Goal: Task Accomplishment & Management: Complete application form

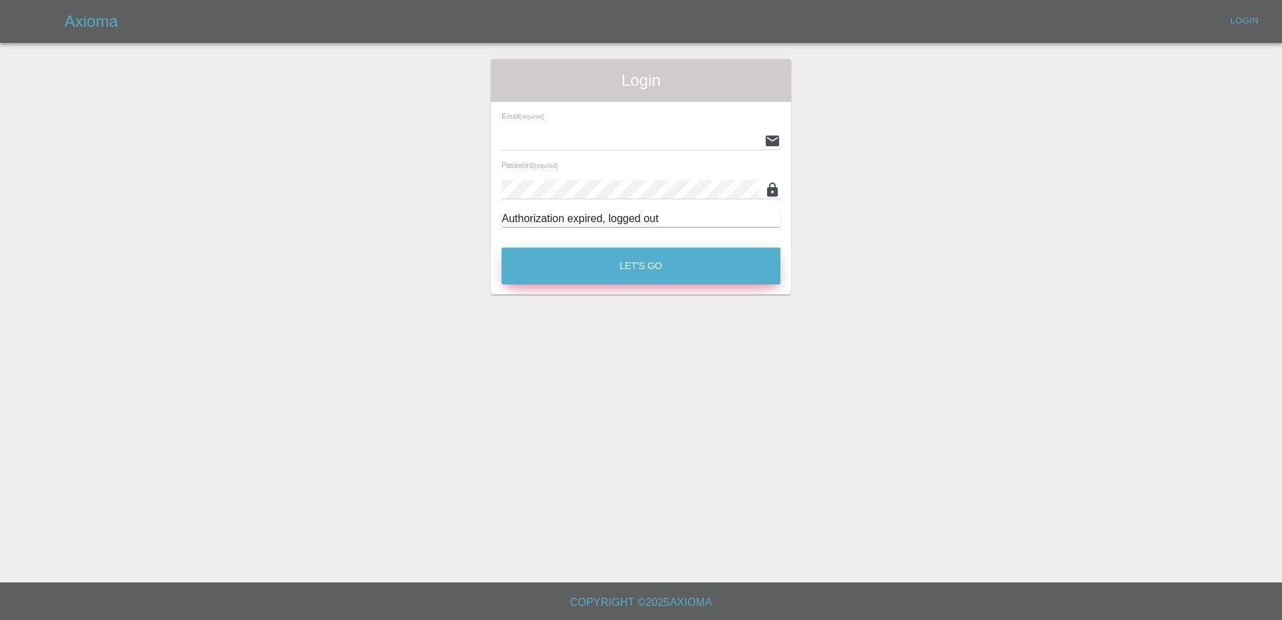
type input "[PERSON_NAME][EMAIL_ADDRESS][PERSON_NAME][DOMAIN_NAME]"
click at [612, 258] on button "Let's Go" at bounding box center [641, 265] width 279 height 37
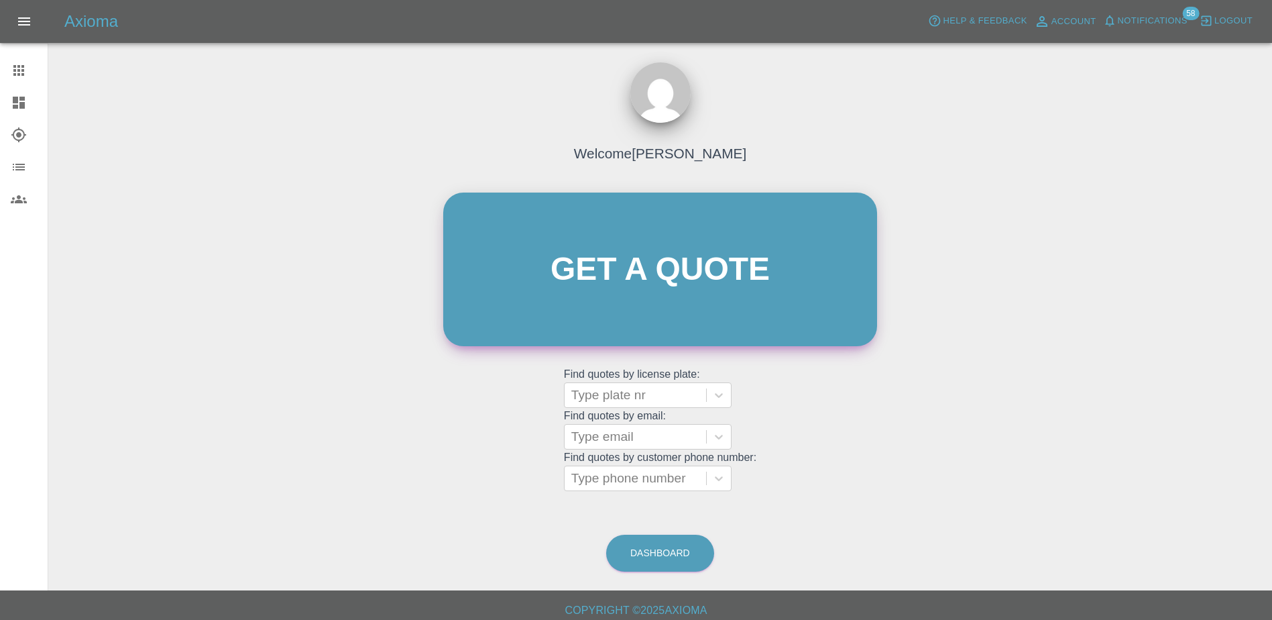
click at [612, 258] on link "Get a quote" at bounding box center [660, 269] width 434 height 154
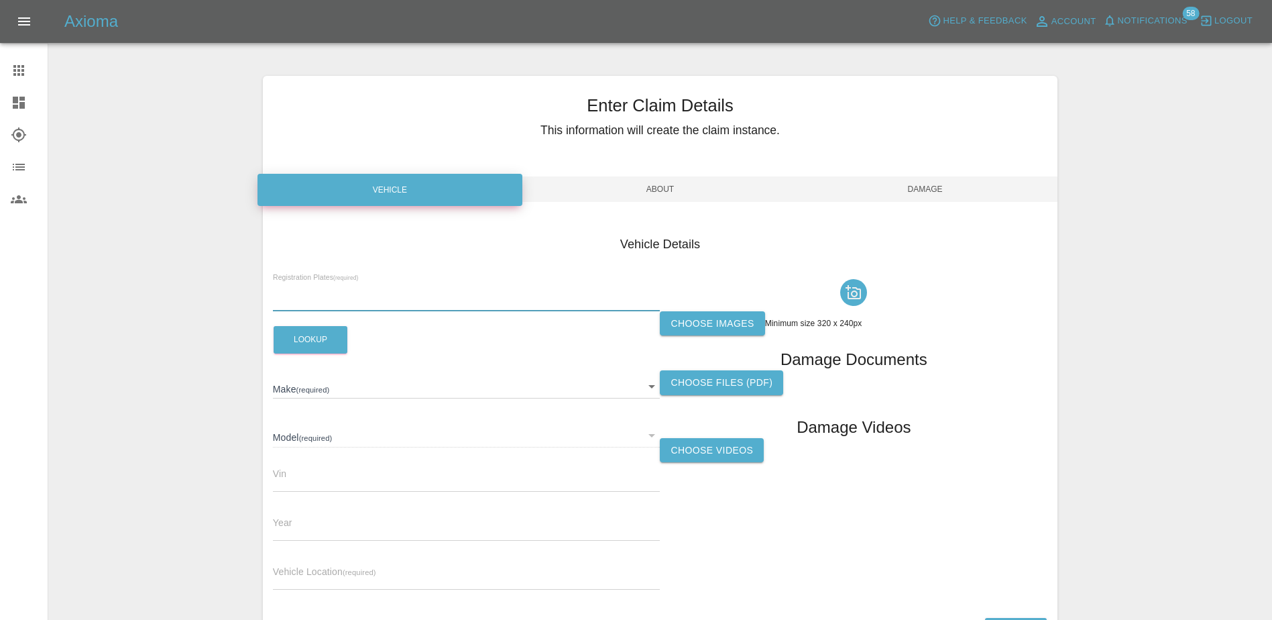
click at [464, 299] on input "text" at bounding box center [467, 301] width 388 height 19
paste input "HV75YTU"
type input "HV75YTU"
click at [321, 348] on button "Lookup" at bounding box center [311, 339] width 74 height 27
type input "FORD"
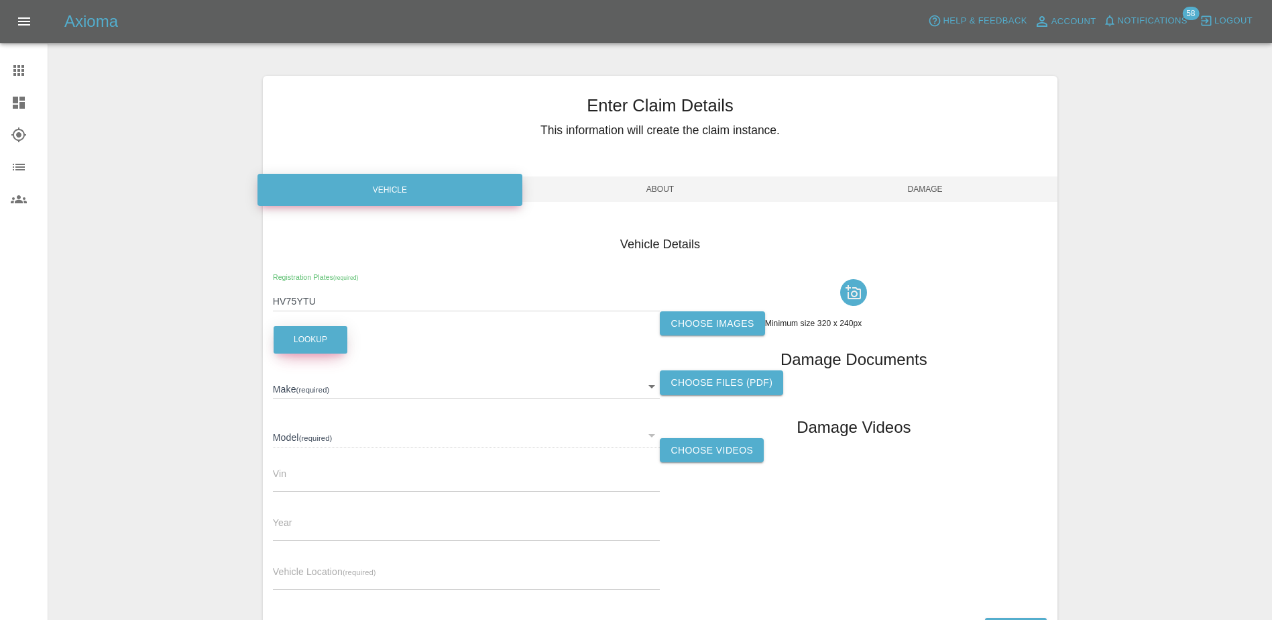
type input "TRANSIT CUSTOM 320 MS-RT L1 170"
type input "2025"
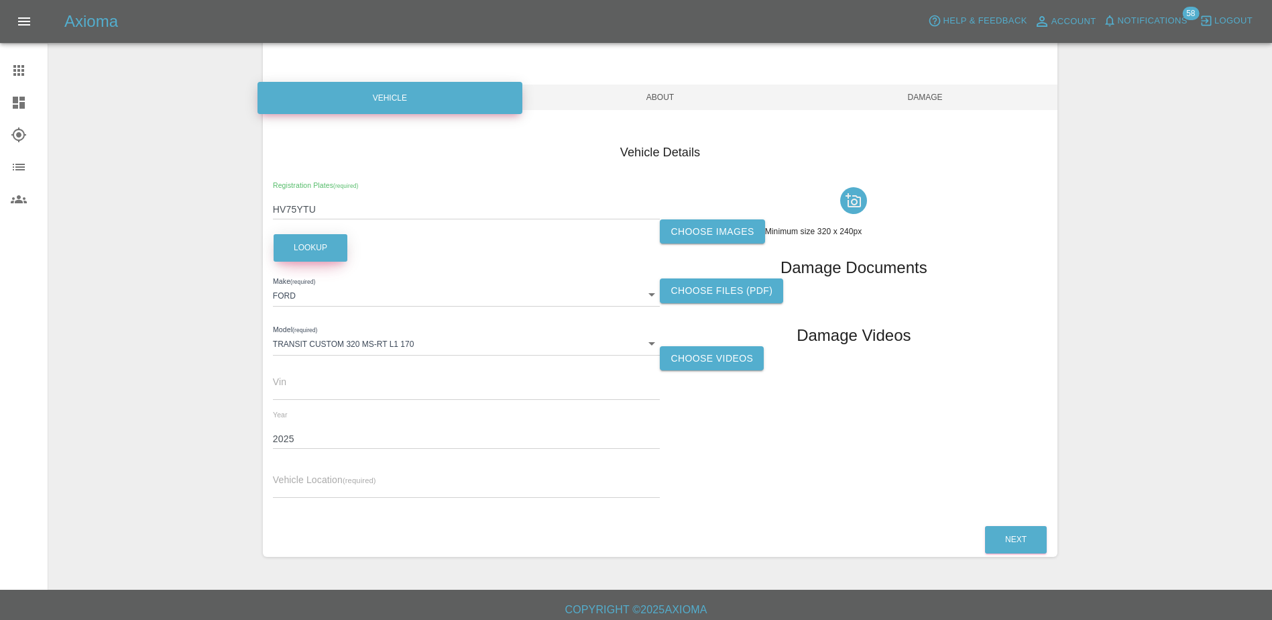
scroll to position [99, 0]
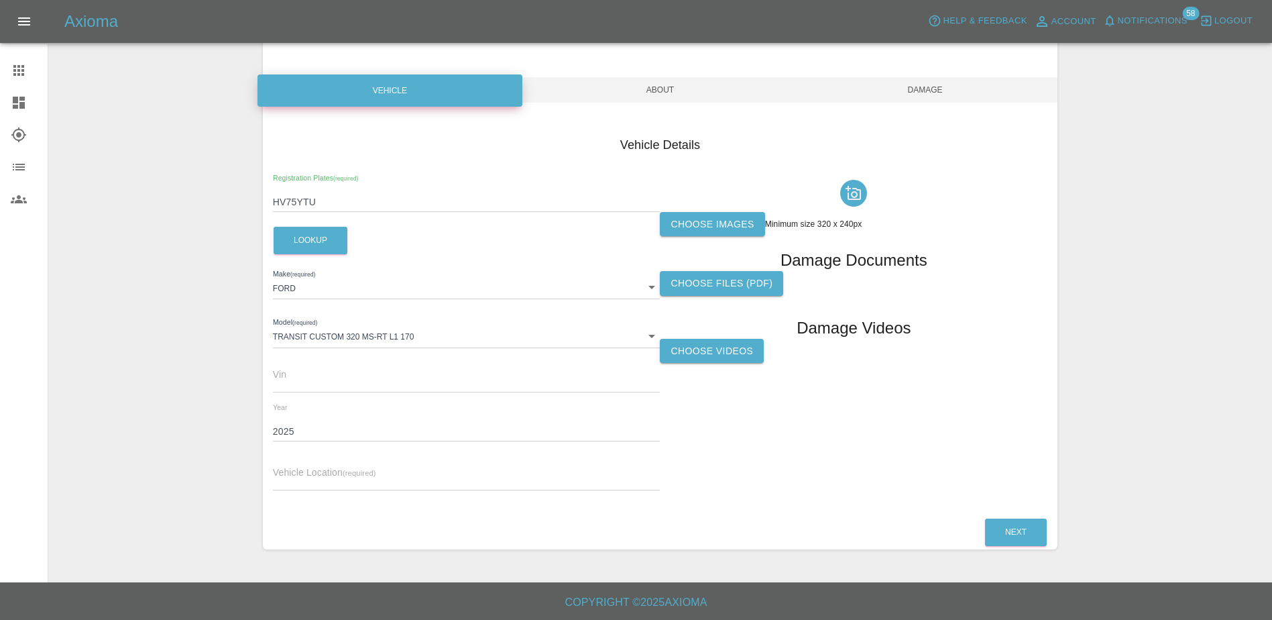
click at [473, 477] on input "text" at bounding box center [467, 480] width 388 height 19
click at [727, 218] on label "Choose images" at bounding box center [712, 224] width 105 height 25
click at [0, 0] on input "Choose images" at bounding box center [0, 0] width 0 height 0
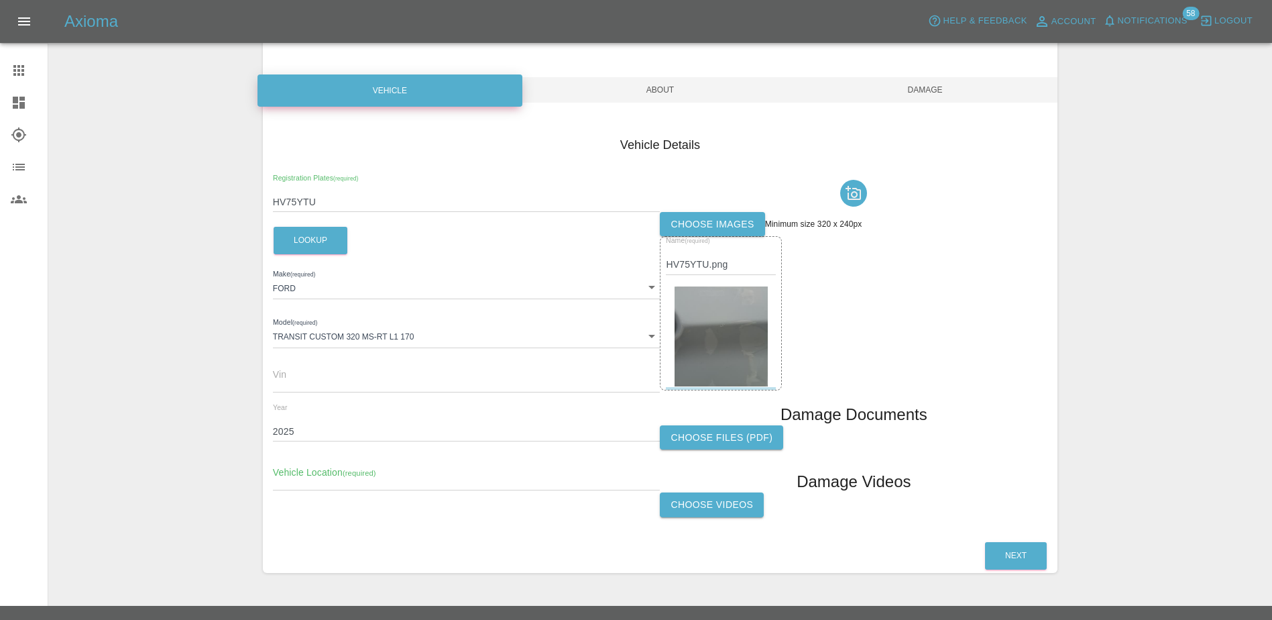
click at [325, 484] on input "text" at bounding box center [467, 480] width 388 height 19
drag, startPoint x: 379, startPoint y: 459, endPoint x: 371, endPoint y: 475, distance: 17.4
click at [379, 459] on div "Vehicle Location (required)" at bounding box center [467, 472] width 388 height 38
click at [369, 477] on input "text" at bounding box center [467, 480] width 388 height 19
paste input "EUROPE WIRED LIMITED, [STREET_ADDRESS]"
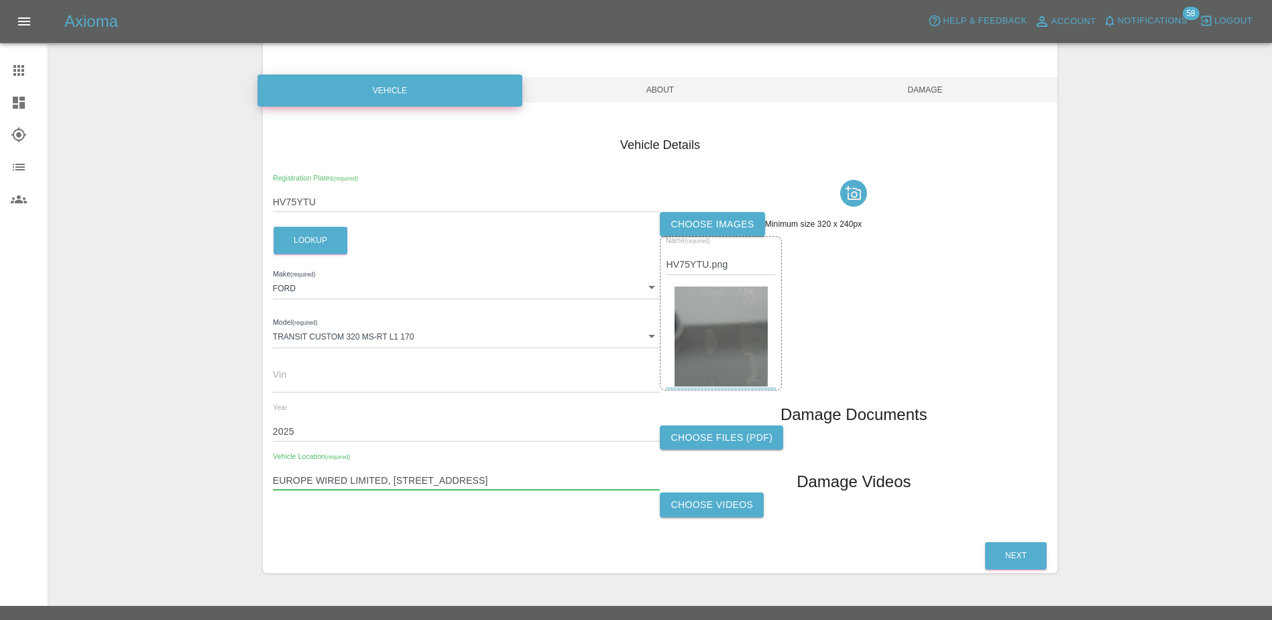
type input "EUROPE WIRED LIMITED, [STREET_ADDRESS]"
click at [488, 526] on div "Vehicle Details Registration Plates (required) HV75YTU Lookup Make (required) […" at bounding box center [660, 327] width 795 height 422
click at [1021, 543] on button "Next" at bounding box center [1016, 555] width 62 height 27
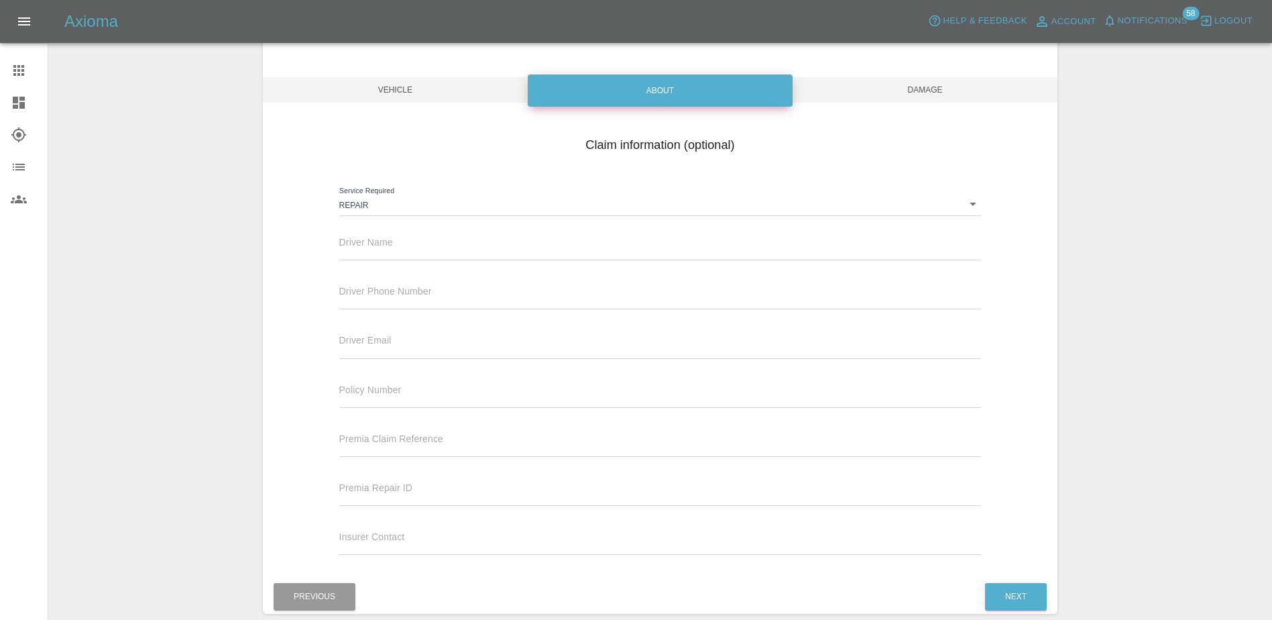
click at [361, 237] on span "Driver Name" at bounding box center [366, 242] width 54 height 11
click at [442, 249] on input "text" at bounding box center [660, 250] width 642 height 19
click at [365, 255] on input "text" at bounding box center [660, 250] width 642 height 19
paste input "[PERSON_NAME]"
type input "[PERSON_NAME]"
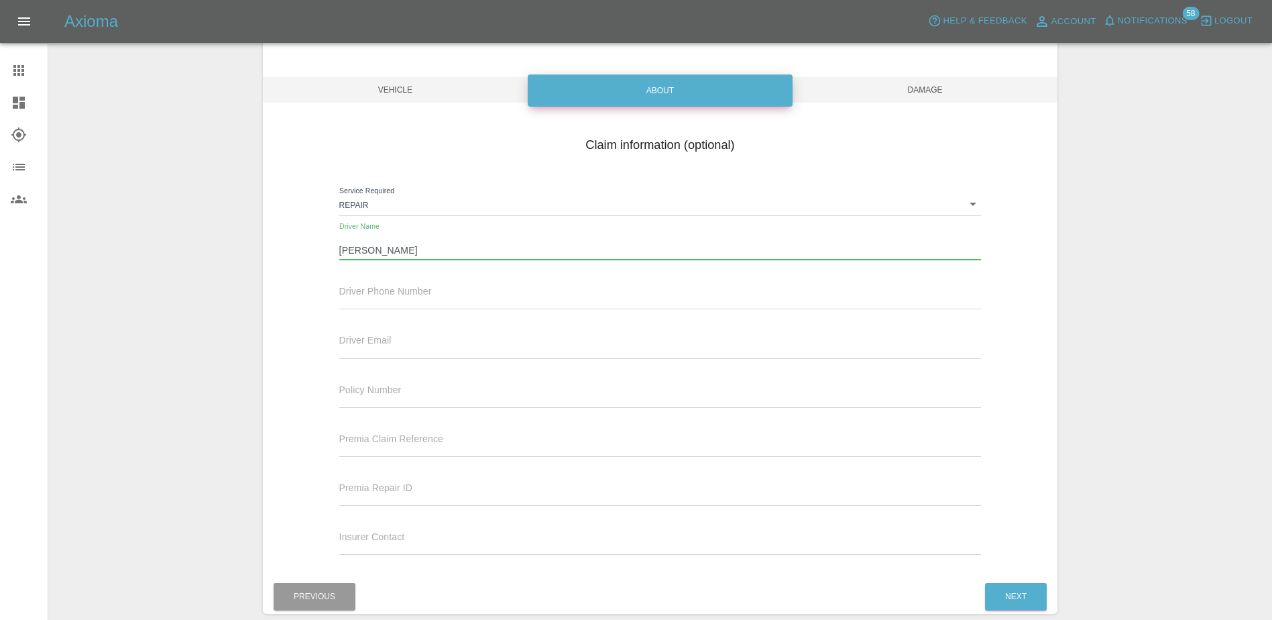
click at [373, 298] on input "text" at bounding box center [660, 299] width 642 height 19
click at [459, 332] on div "Driver Email" at bounding box center [660, 340] width 642 height 38
click at [371, 312] on div "Driver Phone Number" at bounding box center [660, 296] width 663 height 49
click at [371, 302] on input "text" at bounding box center [660, 299] width 642 height 19
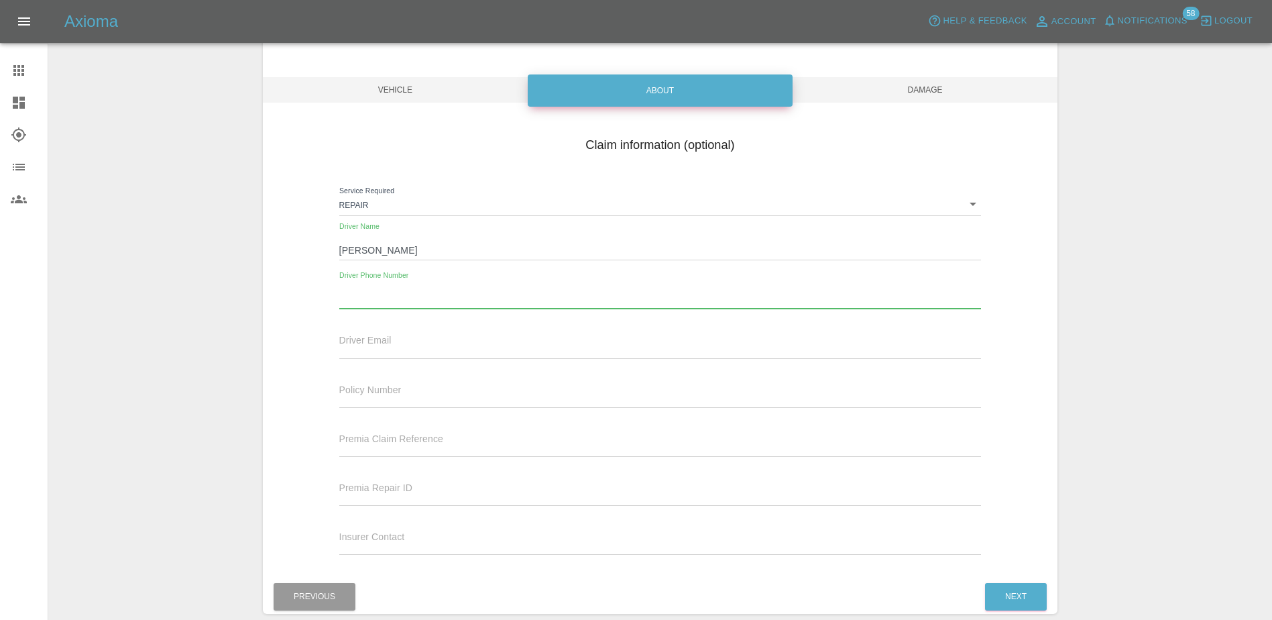
paste input "07912 964747"
type input "07912 964747"
click at [1031, 591] on button "Next" at bounding box center [1016, 596] width 62 height 27
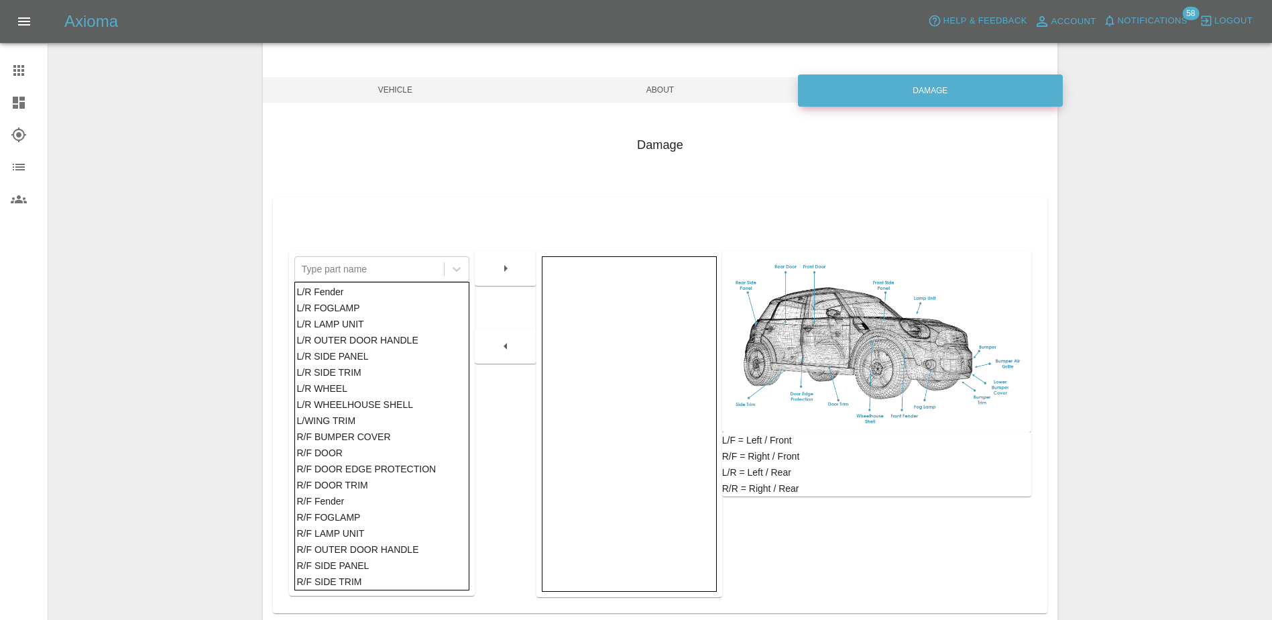
scroll to position [402, 0]
click at [323, 458] on div "R/F DOOR" at bounding box center [381, 453] width 170 height 16
click at [514, 263] on button "button" at bounding box center [505, 268] width 43 height 24
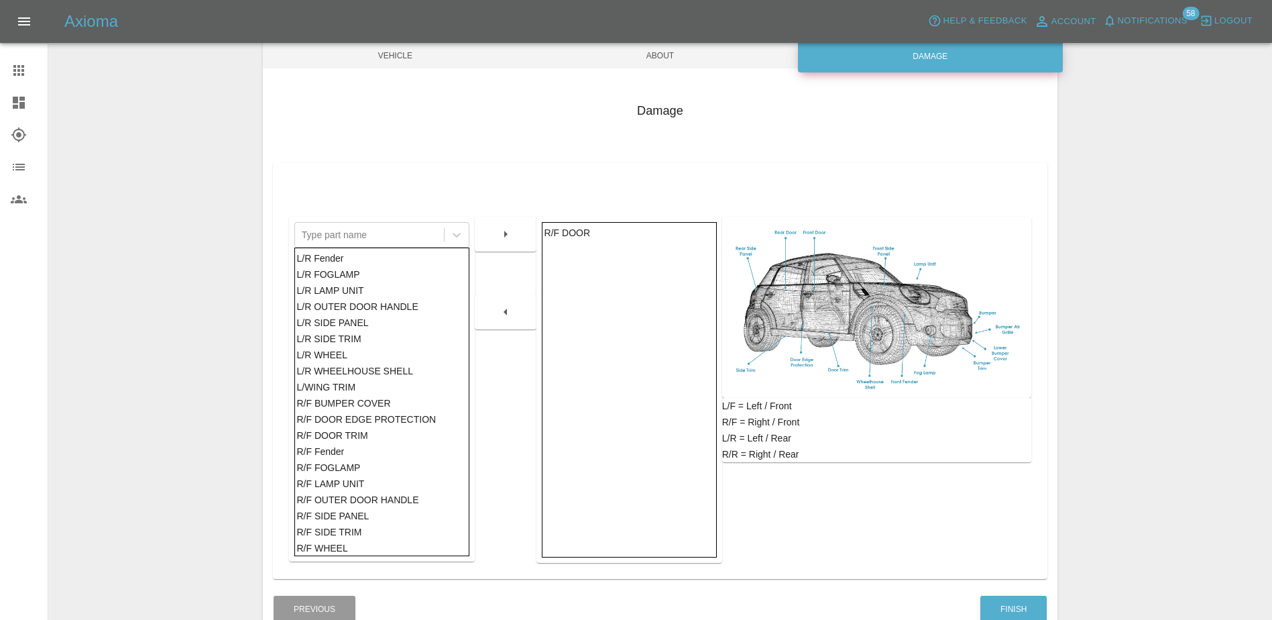
scroll to position [166, 0]
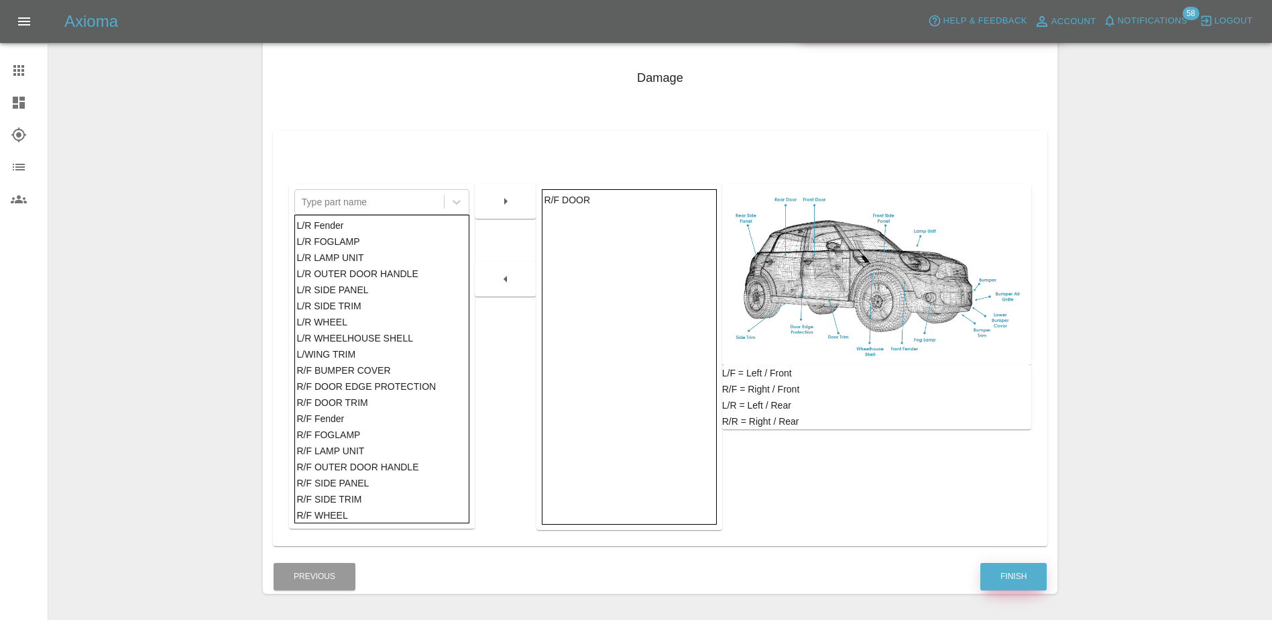
click at [992, 579] on button "Finish" at bounding box center [1013, 576] width 66 height 27
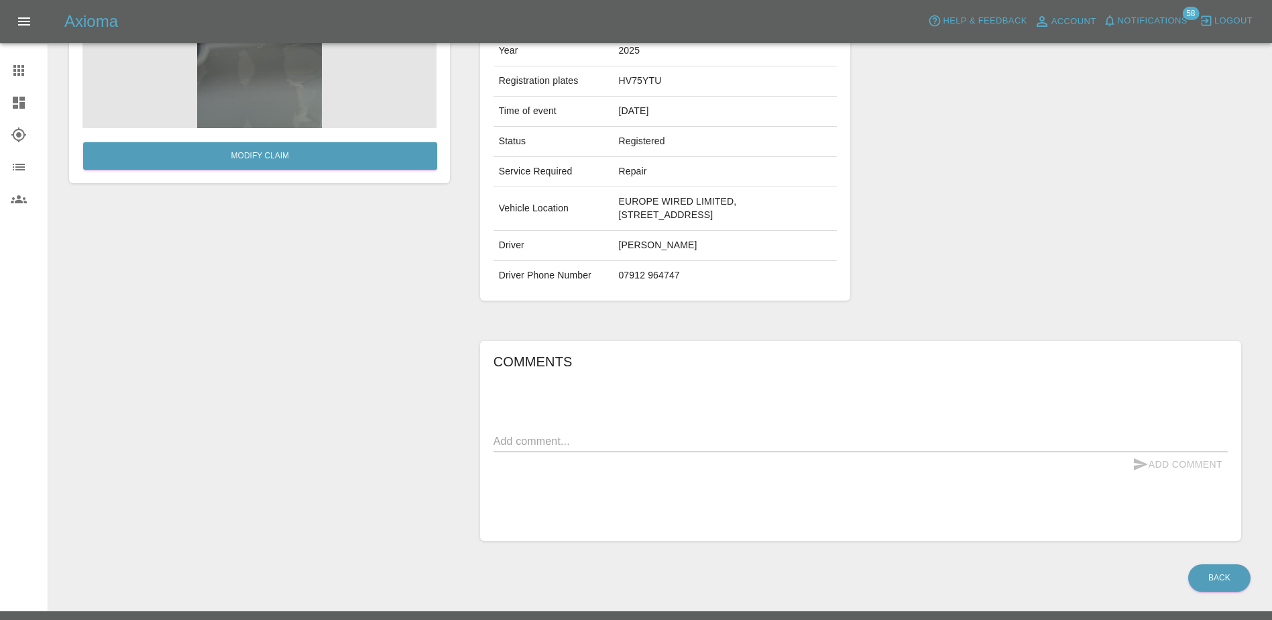
scroll to position [196, 0]
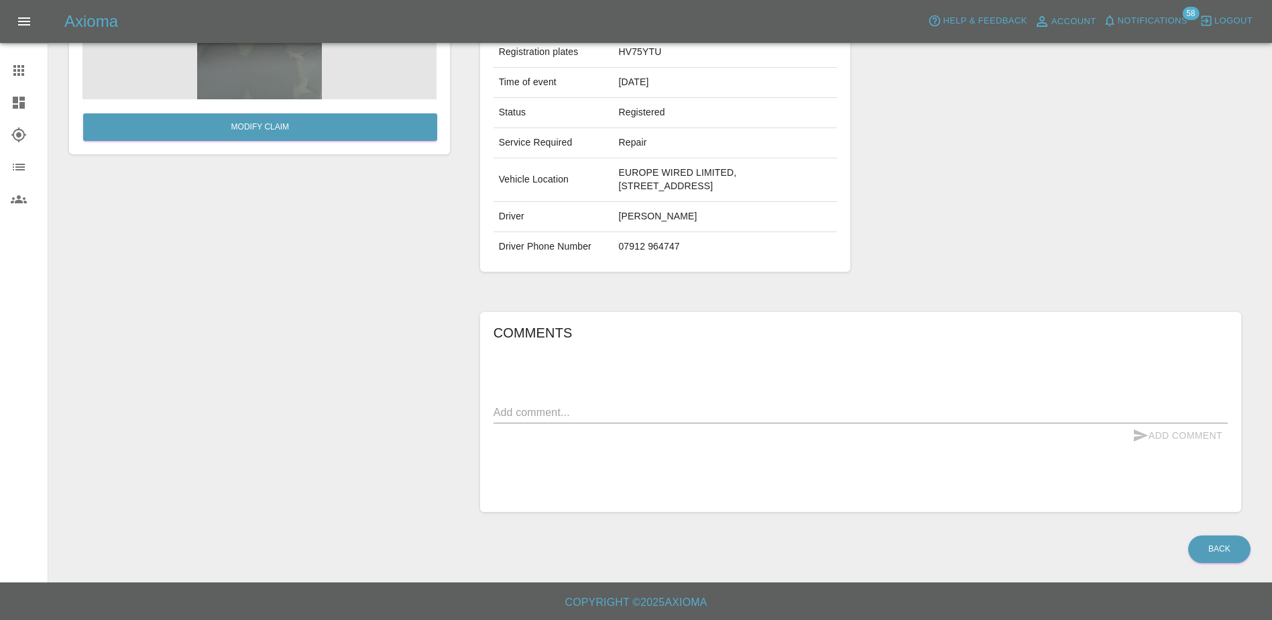
click at [601, 417] on textarea at bounding box center [861, 411] width 734 height 15
type textarea "stone chip to sliding door"
click at [1163, 433] on button "Add Comment" at bounding box center [1177, 435] width 101 height 25
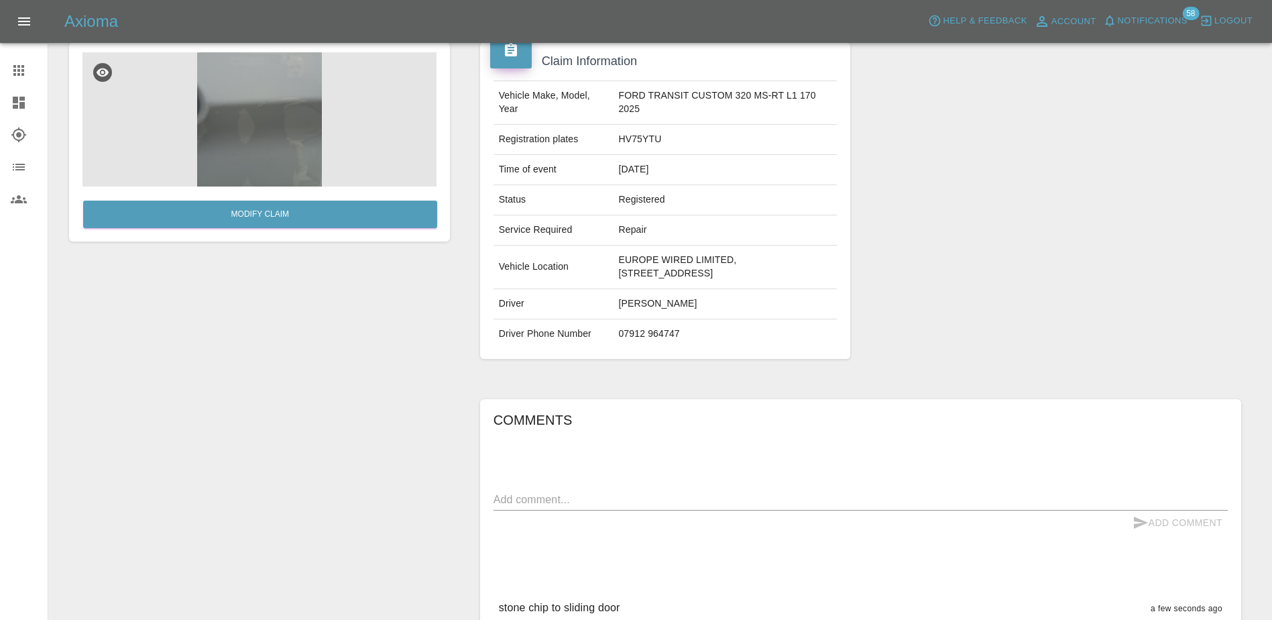
scroll to position [0, 0]
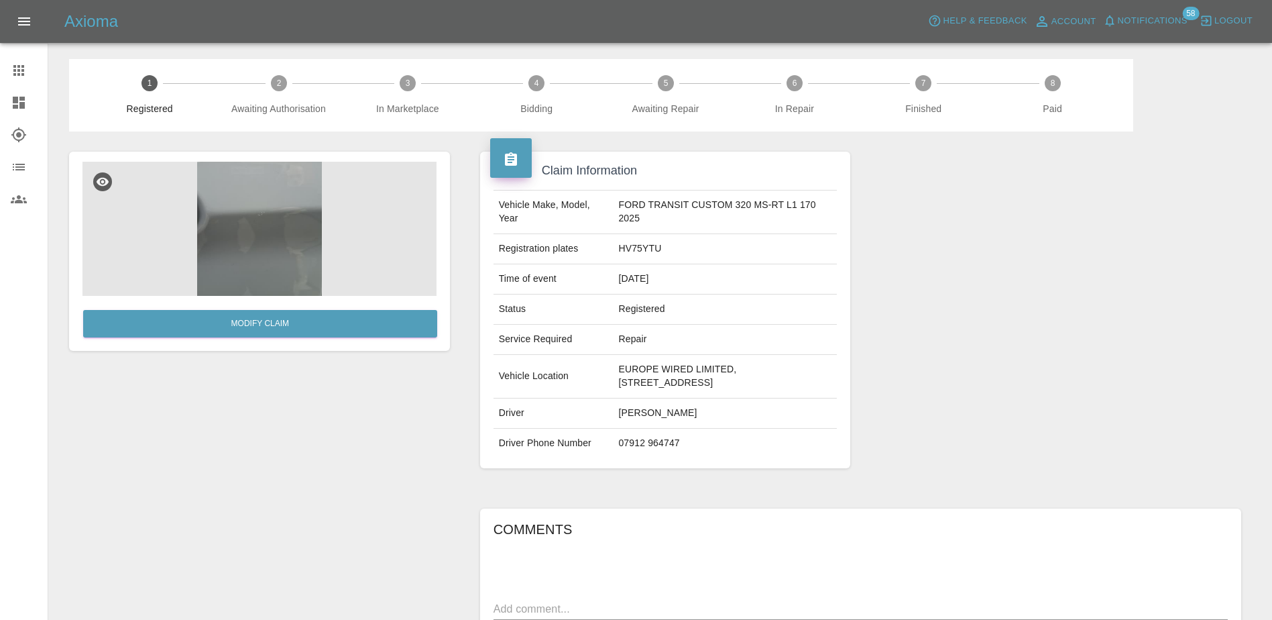
click at [613, 248] on td "HV75YTU" at bounding box center [725, 249] width 224 height 30
click at [616, 250] on td "HV75YTU" at bounding box center [725, 249] width 224 height 30
copy td "HV75YTU"
drag, startPoint x: 654, startPoint y: 418, endPoint x: 624, endPoint y: 441, distance: 37.3
click at [624, 441] on tbody "Vehicle Make, Model, Year FORD TRANSIT CUSTOM 320 MS-RT L1 170 2025 Registratio…" at bounding box center [666, 324] width 344 height 268
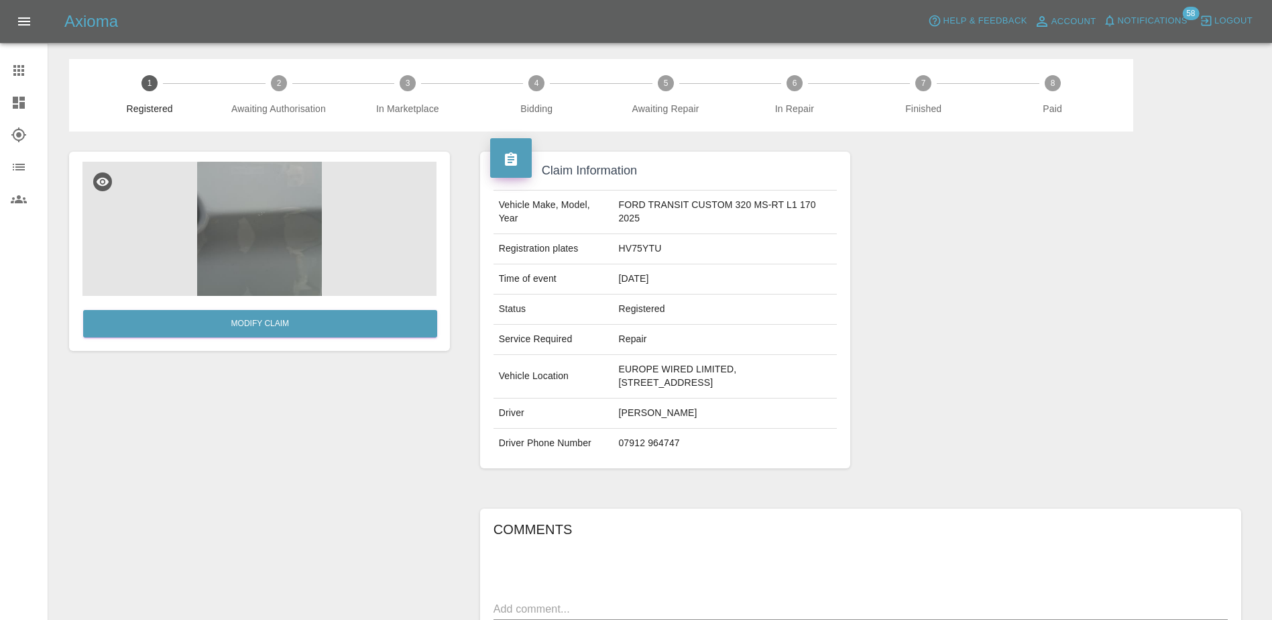
drag, startPoint x: 624, startPoint y: 441, endPoint x: 644, endPoint y: 443, distance: 19.6
click at [675, 444] on td "07912 964747" at bounding box center [725, 443] width 224 height 30
drag, startPoint x: 606, startPoint y: 413, endPoint x: 677, endPoint y: 452, distance: 81.0
click at [677, 452] on tbody "Vehicle Make, Model, Year FORD TRANSIT CUSTOM 320 MS-RT L1 170 2025 Registratio…" at bounding box center [666, 324] width 344 height 268
copy tbody "[PERSON_NAME] Driver Phone Number [PHONE_NUMBER]"
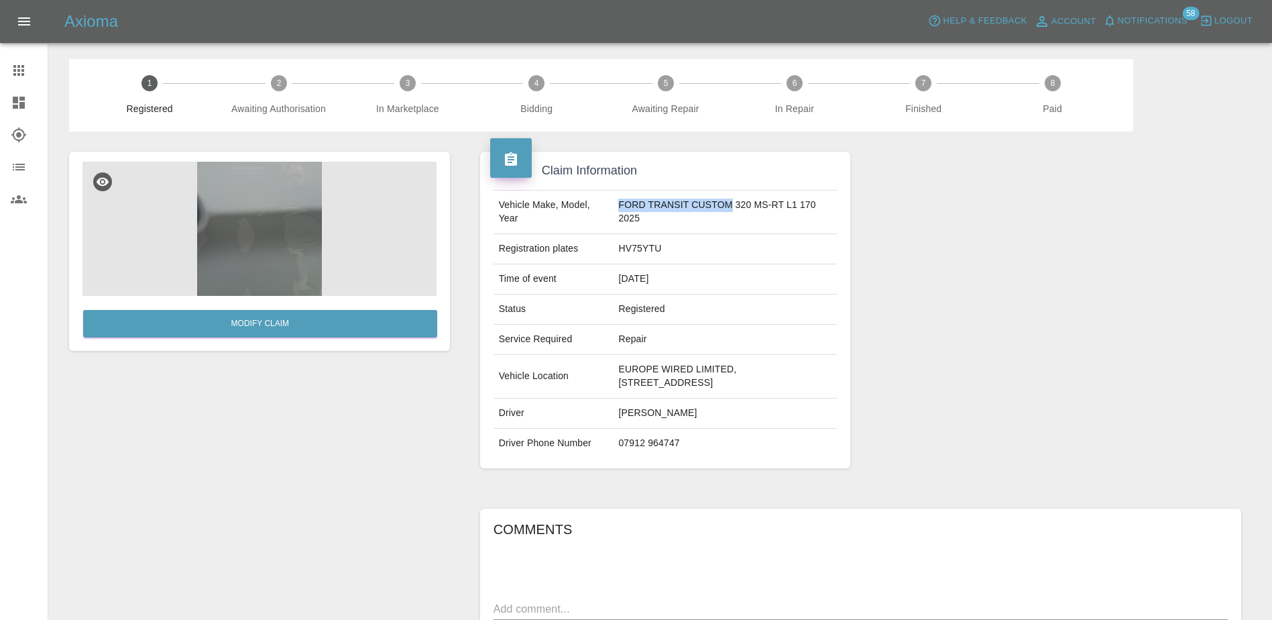
drag, startPoint x: 708, startPoint y: 209, endPoint x: 607, endPoint y: 213, distance: 101.3
click at [613, 213] on td "FORD TRANSIT CUSTOM 320 MS-RT L1 170 2025" at bounding box center [725, 212] width 224 height 44
copy td "FORD TRANSIT CUSTOM"
